Goal: Task Accomplishment & Management: Complete application form

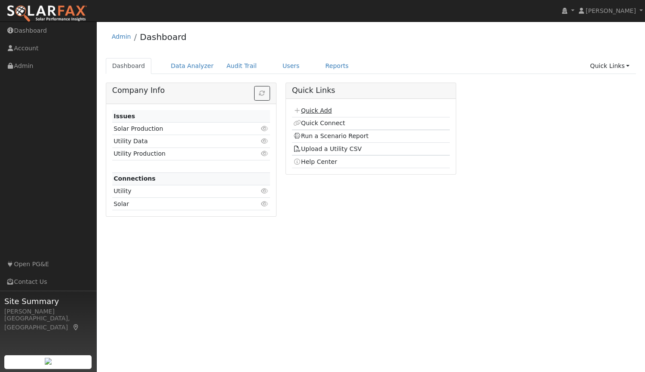
click at [317, 112] on link "Quick Add" at bounding box center [312, 110] width 38 height 7
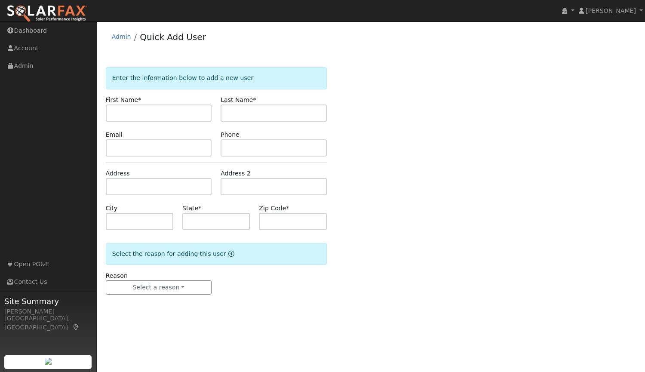
click at [203, 112] on input "text" at bounding box center [159, 113] width 106 height 17
type input "Tiffany"
click at [262, 113] on input "text" at bounding box center [274, 113] width 106 height 17
type input "Moore"
click at [144, 148] on input "text" at bounding box center [159, 147] width 106 height 17
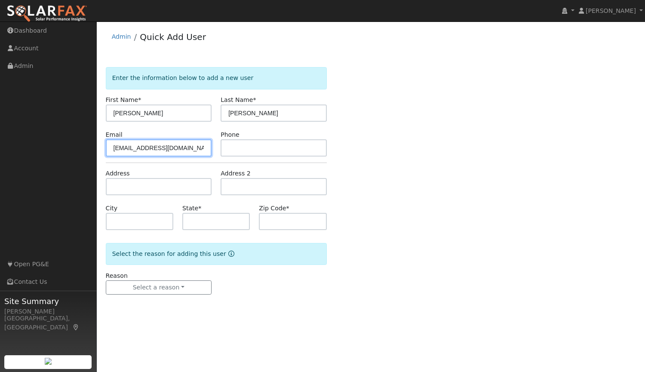
type input "prime8ind@gmail.com"
click at [237, 150] on input "text" at bounding box center [274, 147] width 106 height 17
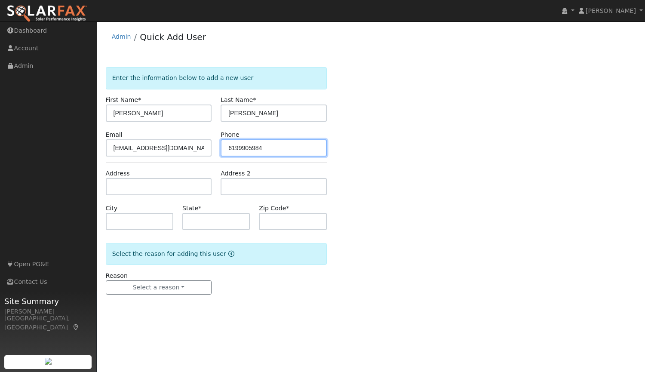
type input "6199905984"
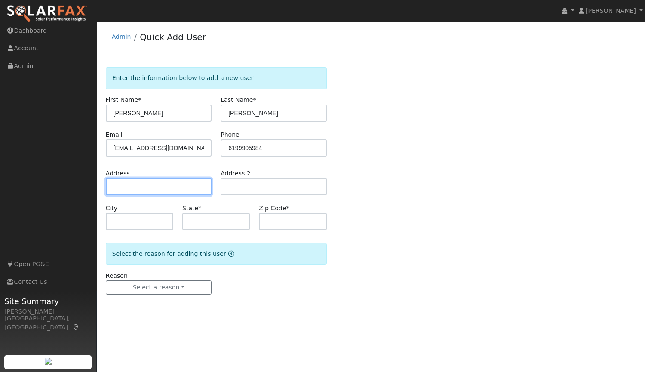
click at [167, 190] on input "text" at bounding box center [159, 186] width 106 height 17
click at [190, 188] on input "text" at bounding box center [159, 186] width 106 height 17
type input "13825 Quarterhorse Drive"
type input "Grass Valley"
type input "CA"
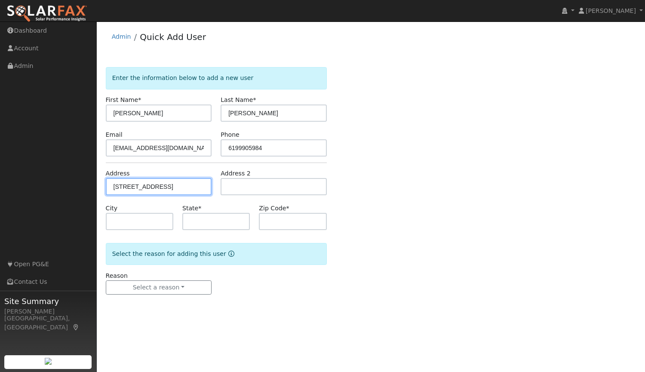
type input "95949"
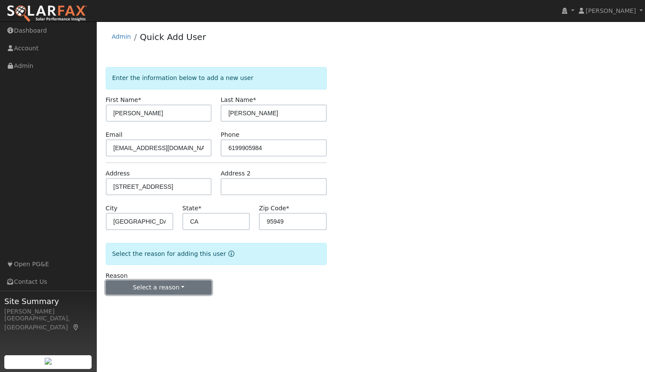
click at [166, 288] on button "Select a reason" at bounding box center [159, 287] width 106 height 15
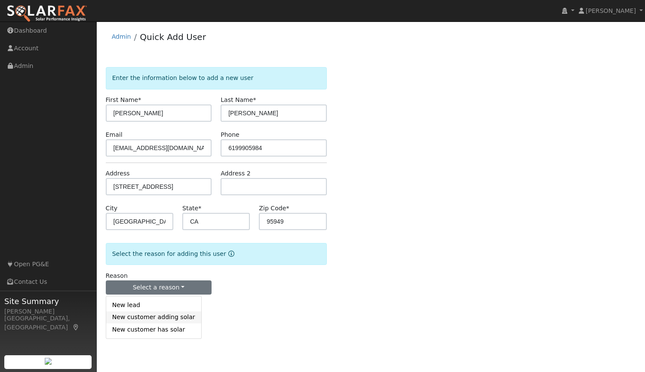
click at [171, 321] on link "New customer adding solar" at bounding box center [153, 317] width 95 height 12
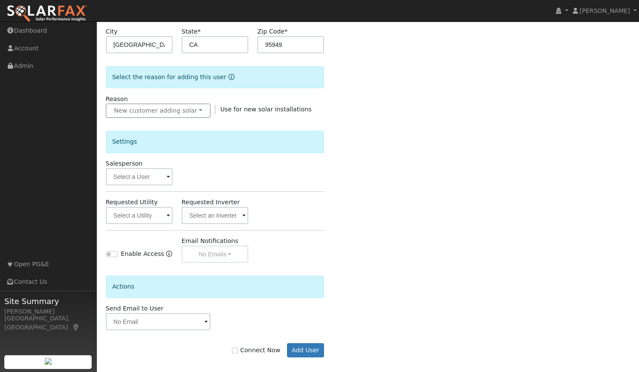
scroll to position [184, 0]
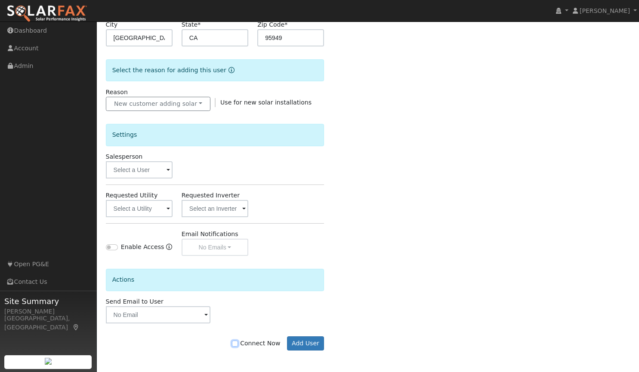
click at [238, 341] on input "Connect Now" at bounding box center [235, 344] width 6 height 6
checkbox input "true"
click at [150, 173] on input "text" at bounding box center [139, 169] width 67 height 17
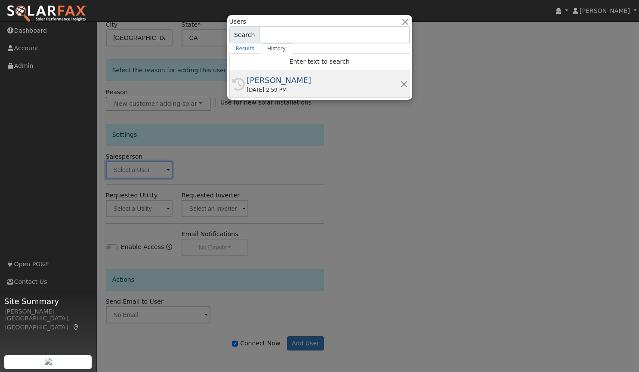
click at [275, 80] on div "[PERSON_NAME]" at bounding box center [323, 80] width 153 height 12
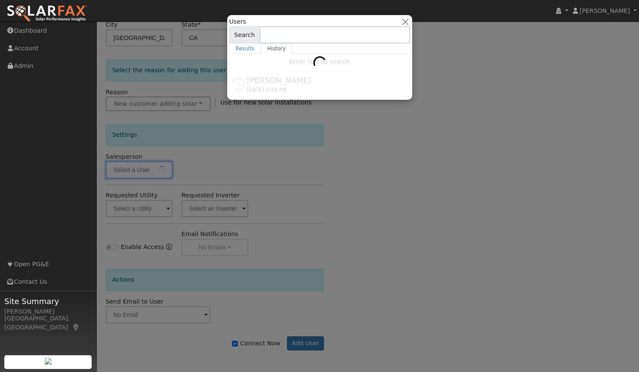
type input "[PERSON_NAME]"
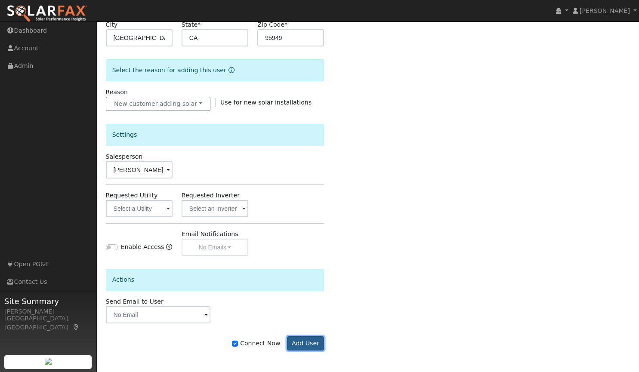
click at [310, 342] on button "Add User" at bounding box center [305, 343] width 37 height 15
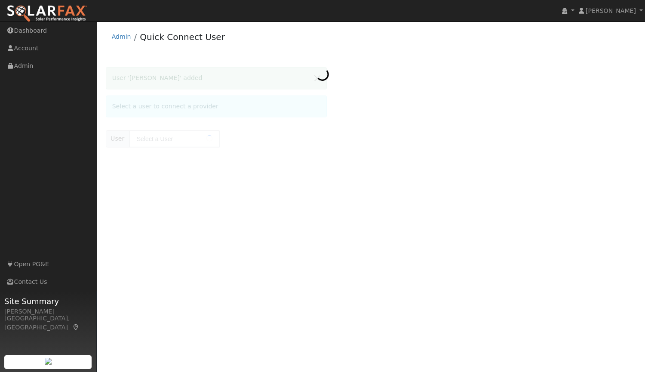
type input "[PERSON_NAME]"
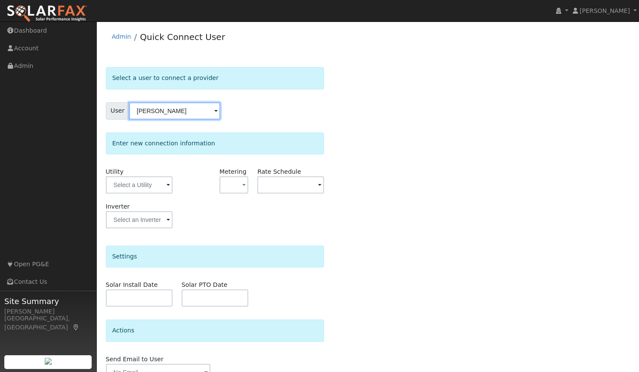
scroll to position [45, 0]
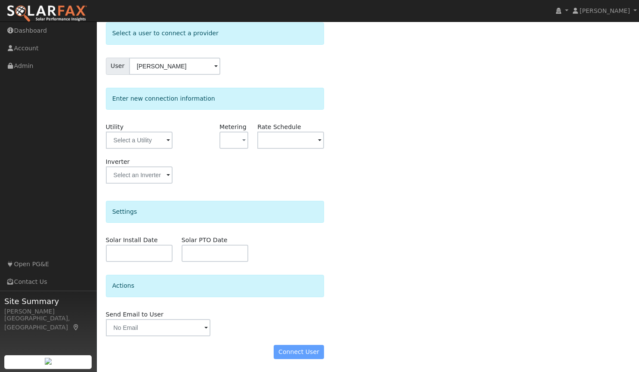
click at [297, 354] on div "Connect User" at bounding box center [214, 352] width 227 height 15
click at [313, 350] on div "Connect User" at bounding box center [214, 352] width 227 height 15
click at [160, 139] on input "text" at bounding box center [139, 140] width 67 height 17
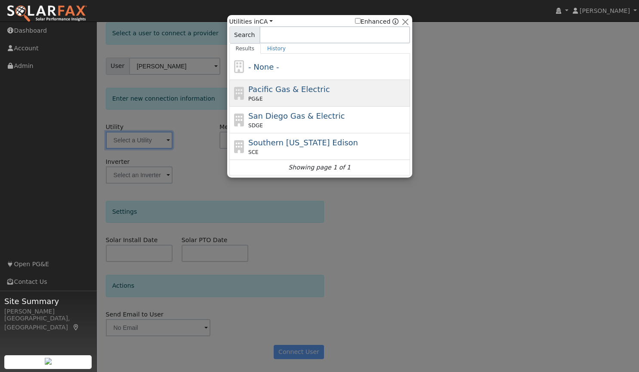
click at [315, 95] on div "PG&E" at bounding box center [328, 99] width 160 height 8
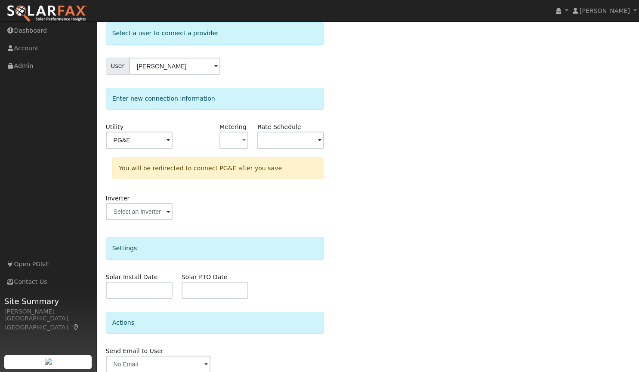
type input "PG&E"
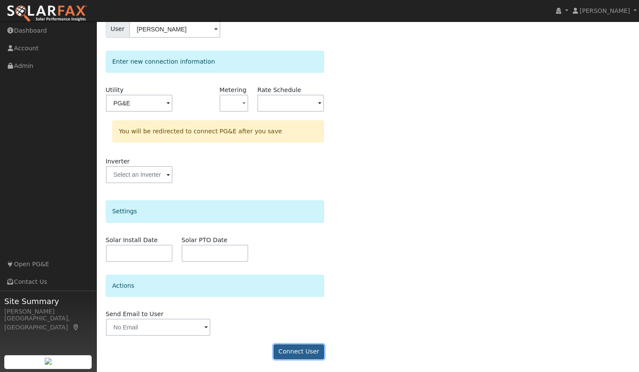
click at [301, 349] on button "Connect User" at bounding box center [299, 351] width 51 height 15
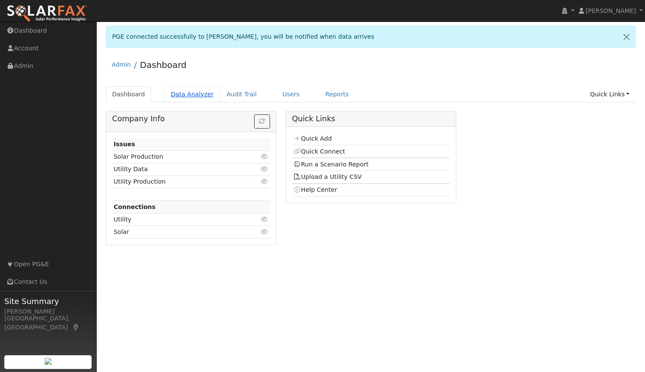
click at [188, 92] on link "Data Analyzer" at bounding box center [192, 94] width 56 height 16
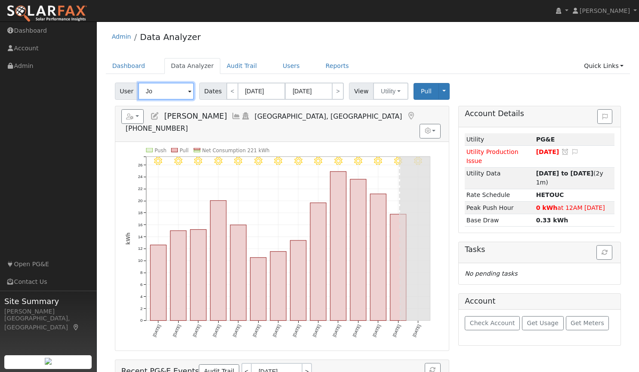
type input "J"
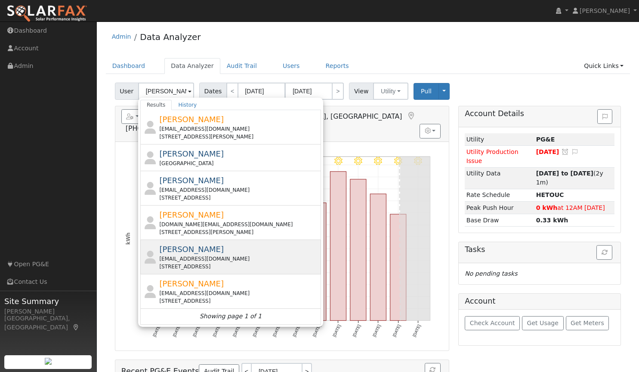
click at [187, 250] on span "[PERSON_NAME]" at bounding box center [191, 249] width 65 height 9
type input "[PERSON_NAME]"
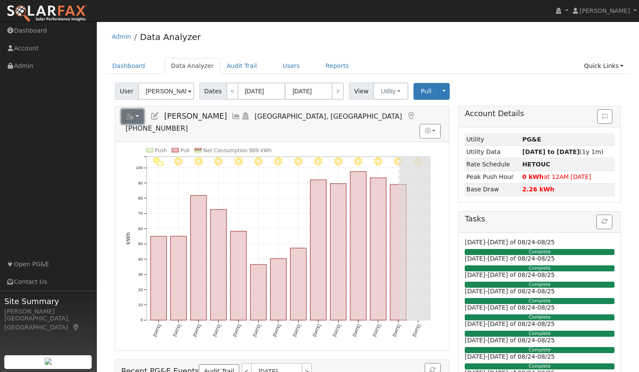
click at [137, 115] on button "button" at bounding box center [132, 116] width 23 height 15
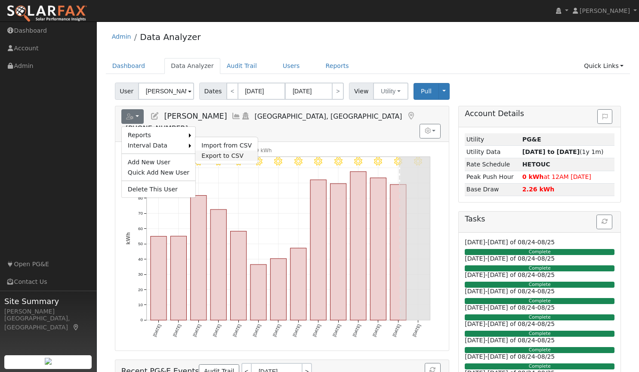
click at [213, 153] on link "Export to CSV" at bounding box center [226, 156] width 62 height 10
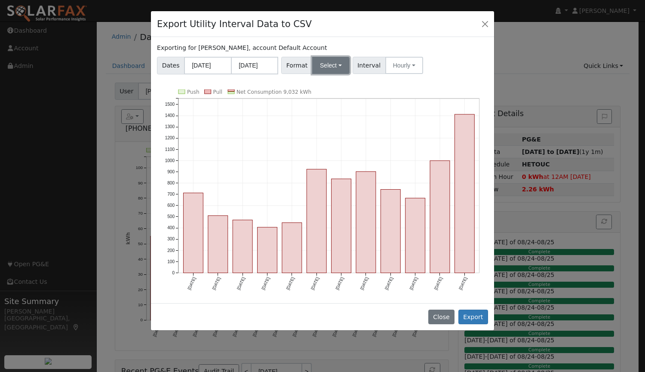
click at [320, 68] on button "Select" at bounding box center [330, 65] width 37 height 17
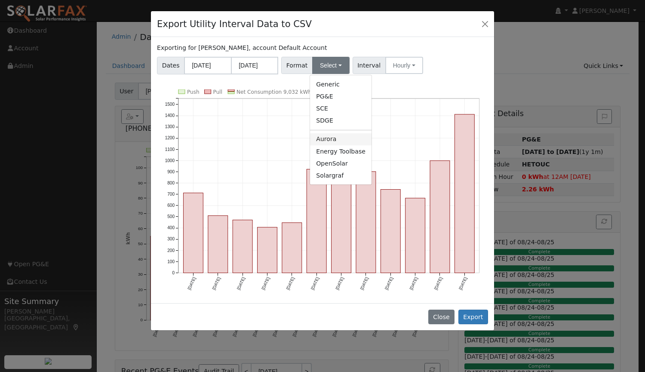
click at [327, 140] on link "Aurora" at bounding box center [340, 139] width 61 height 12
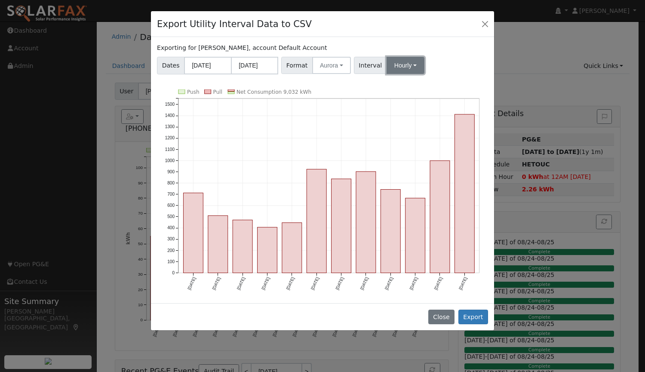
click at [392, 67] on button "Hourly" at bounding box center [406, 65] width 38 height 17
click at [393, 83] on link "15 Minute" at bounding box center [414, 84] width 60 height 12
click at [472, 317] on button "Export" at bounding box center [473, 317] width 30 height 15
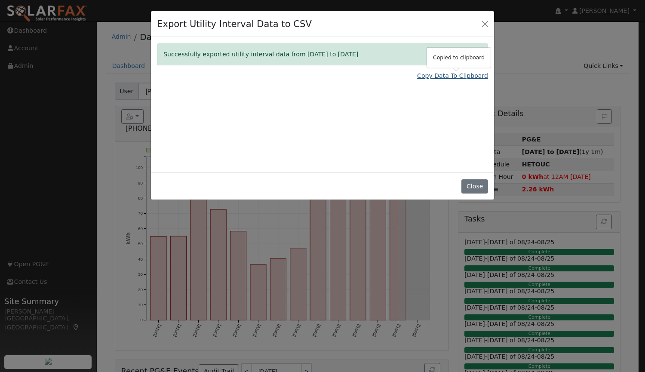
click at [432, 79] on link "Copy Data To Clipboard" at bounding box center [452, 75] width 71 height 9
